Goal: Navigation & Orientation: Find specific page/section

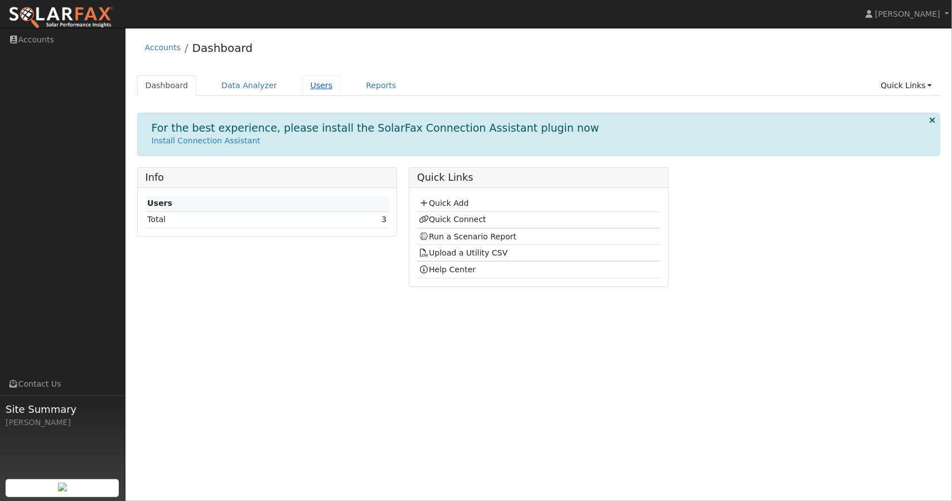
click at [311, 83] on link "Users" at bounding box center [321, 85] width 39 height 21
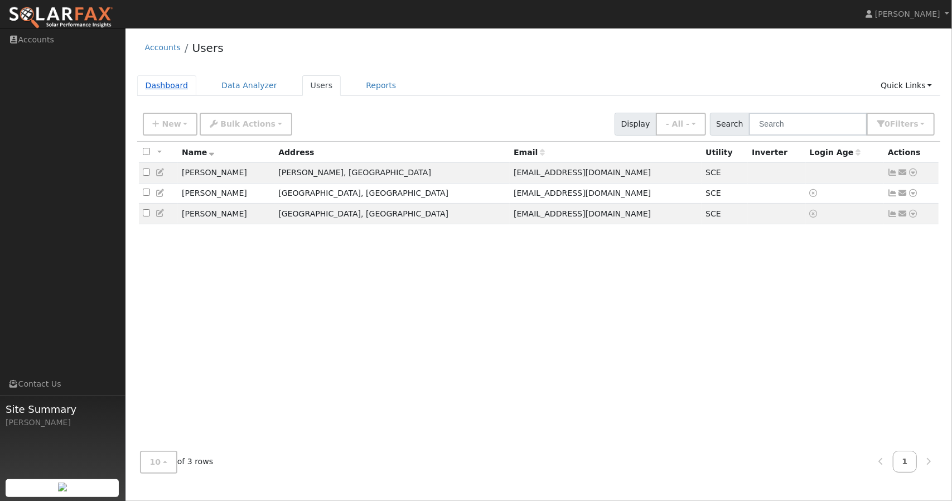
click at [166, 84] on link "Dashboard" at bounding box center [167, 85] width 60 height 21
